Goal: Information Seeking & Learning: Learn about a topic

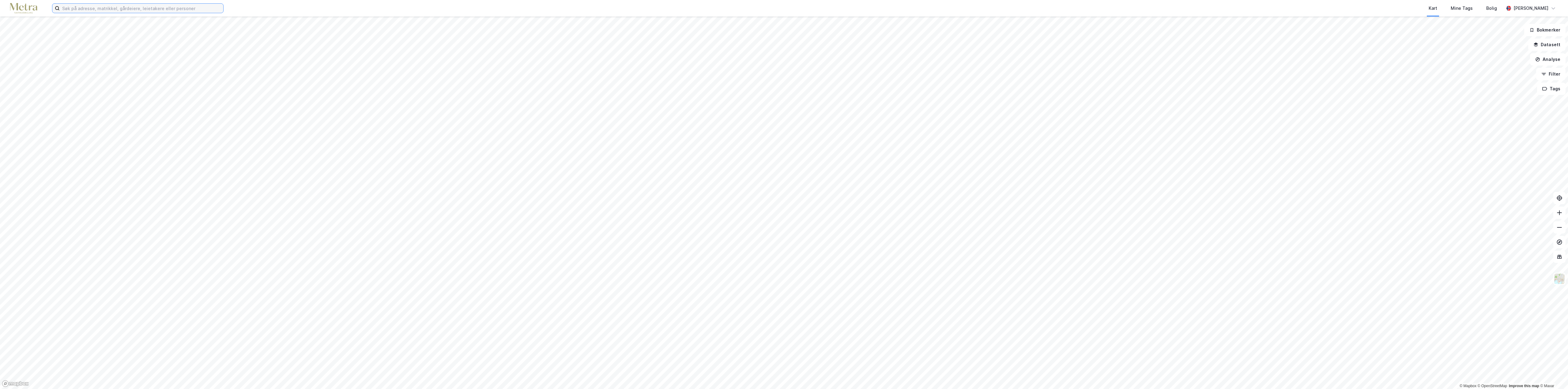
click at [124, 9] on input at bounding box center [141, 8] width 163 height 9
type input "buersvingen 7"
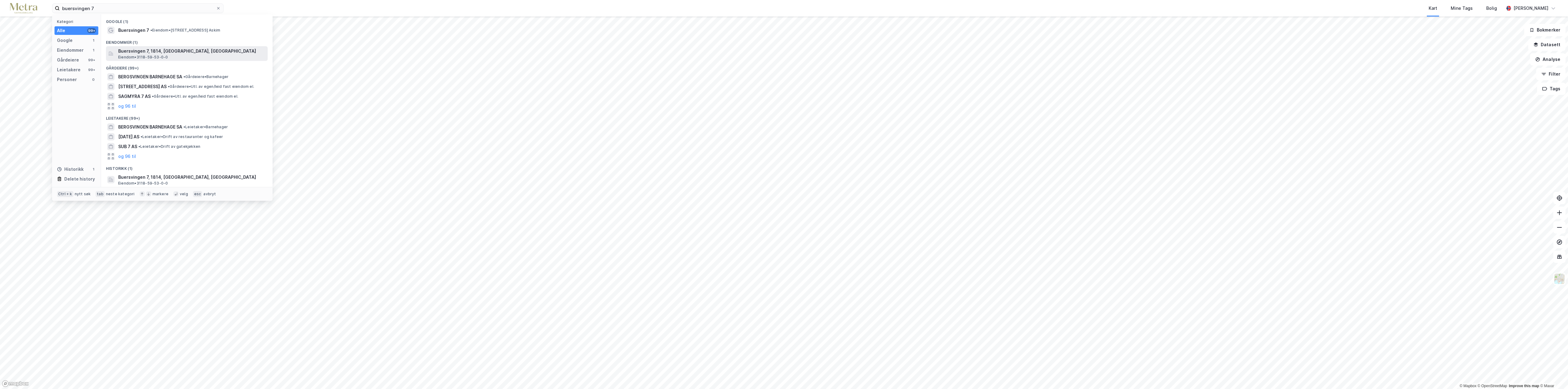
click at [146, 50] on span "Buersvingen 7, 1814, [GEOGRAPHIC_DATA], [GEOGRAPHIC_DATA]" at bounding box center [192, 51] width 147 height 8
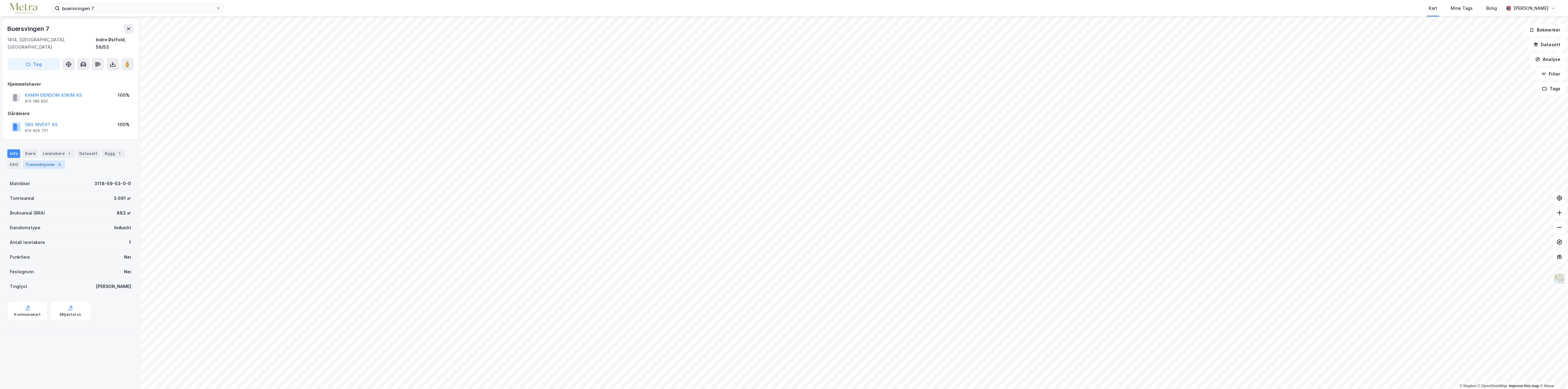
click at [48, 160] on div "Transaksjoner 3" at bounding box center [43, 164] width 42 height 8
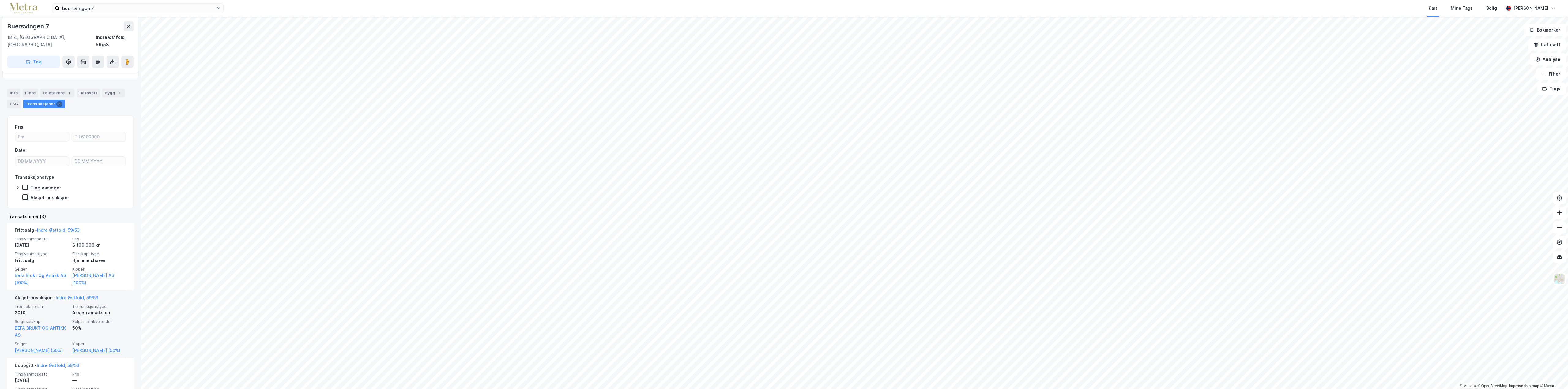
scroll to position [61, 0]
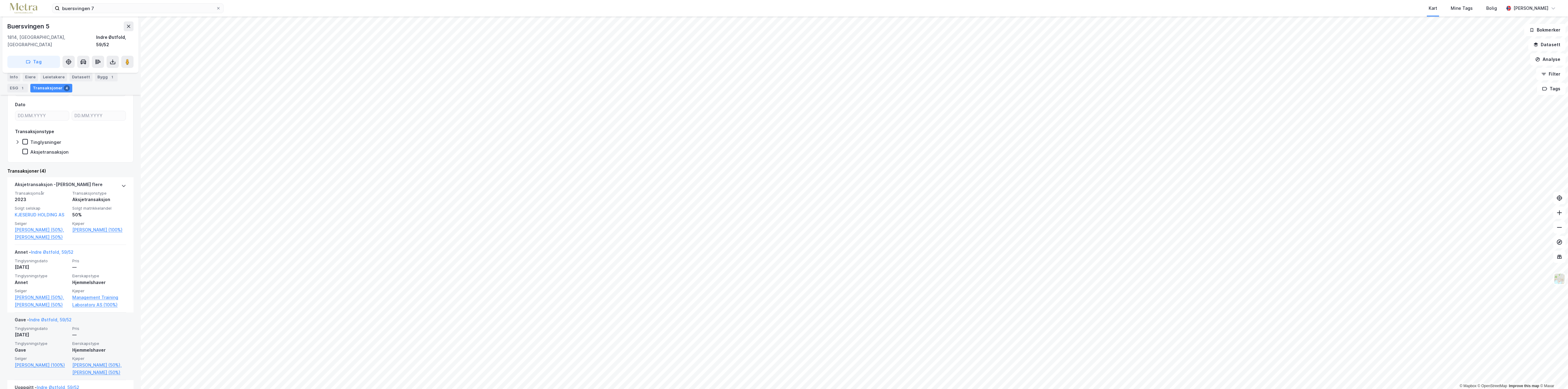
scroll to position [123, 0]
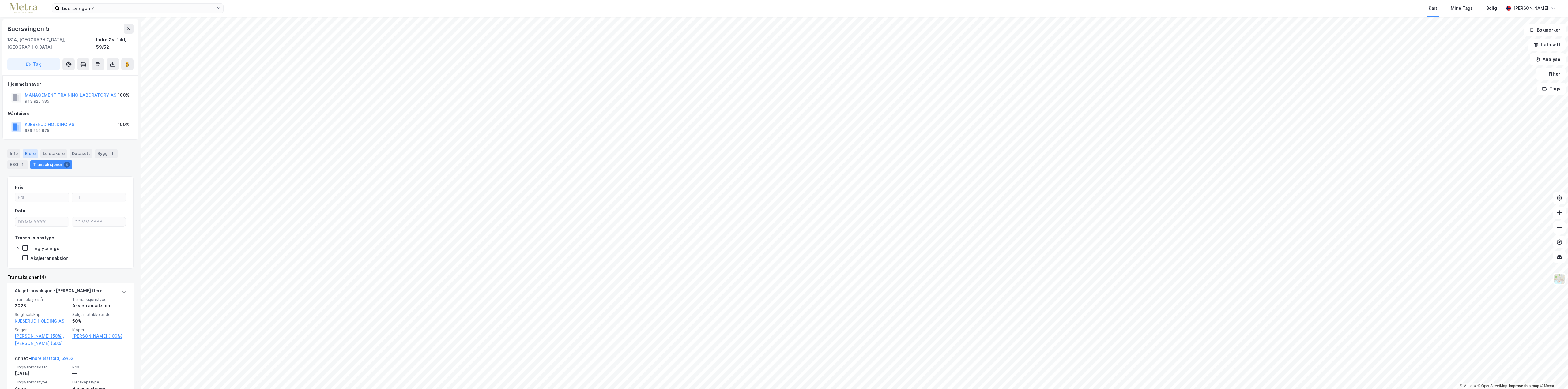
click at [29, 149] on div "Eiere" at bounding box center [31, 153] width 15 height 8
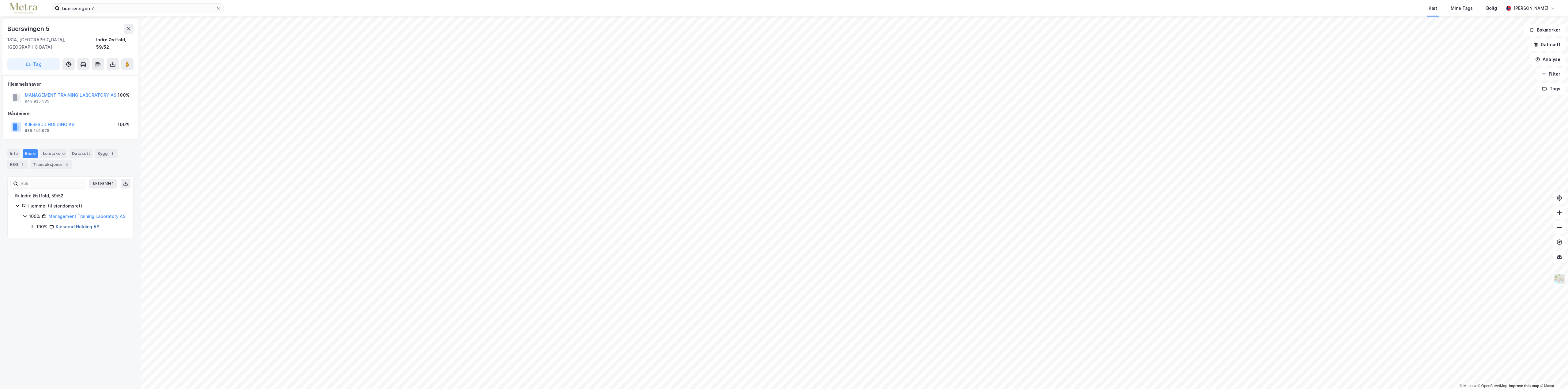
click at [71, 227] on link "Kjeserud Holding AS" at bounding box center [77, 227] width 43 height 5
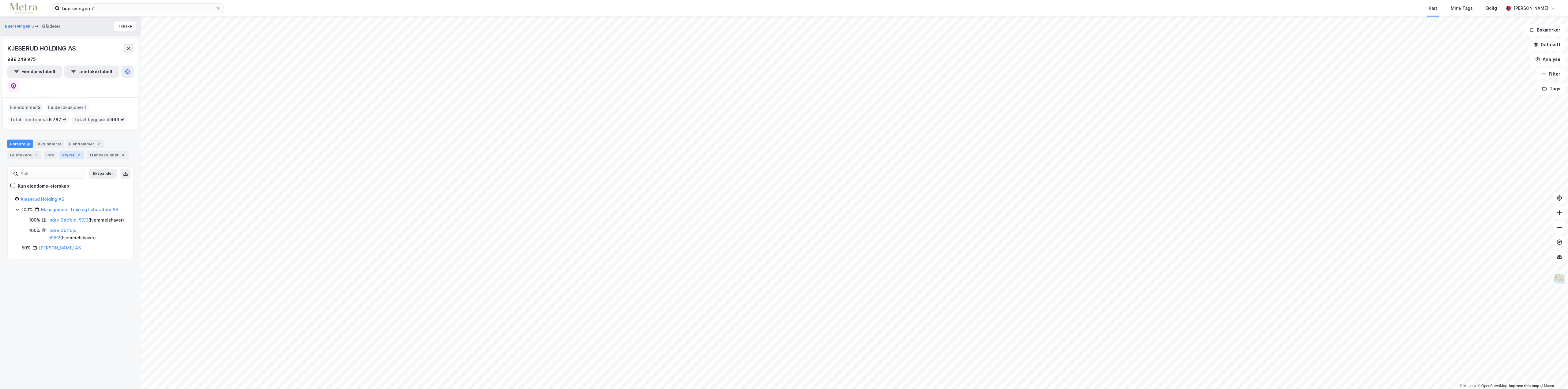
click at [69, 150] on div "Styret 2" at bounding box center [71, 154] width 25 height 8
